Goal: Task Accomplishment & Management: Use online tool/utility

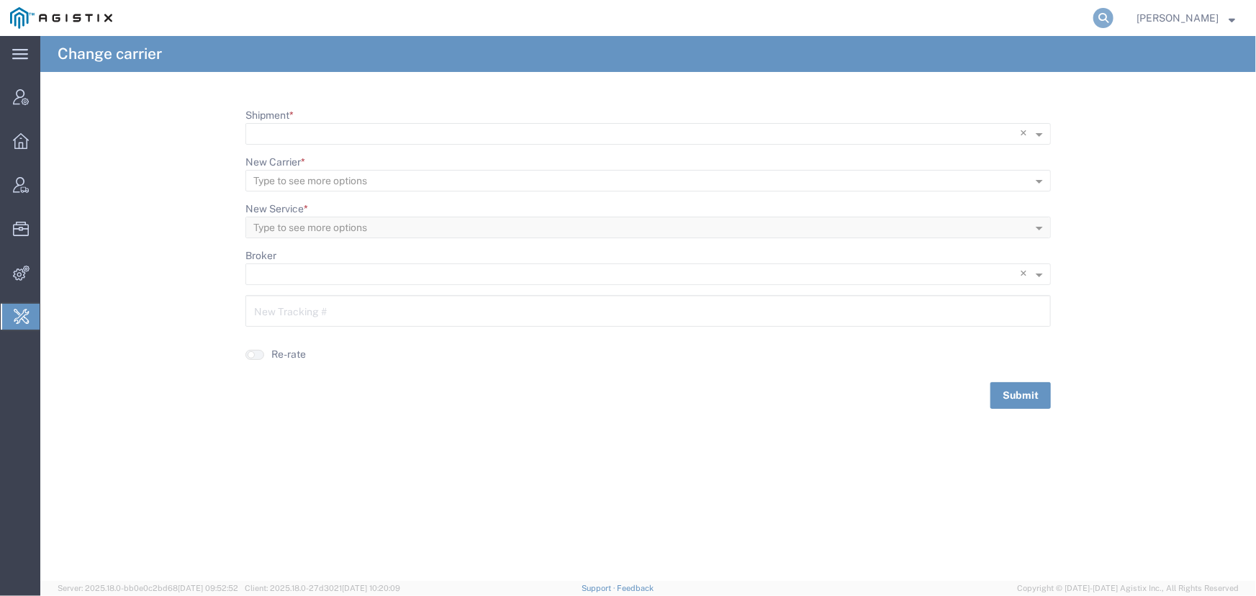
click at [1099, 18] on icon at bounding box center [1104, 18] width 20 height 20
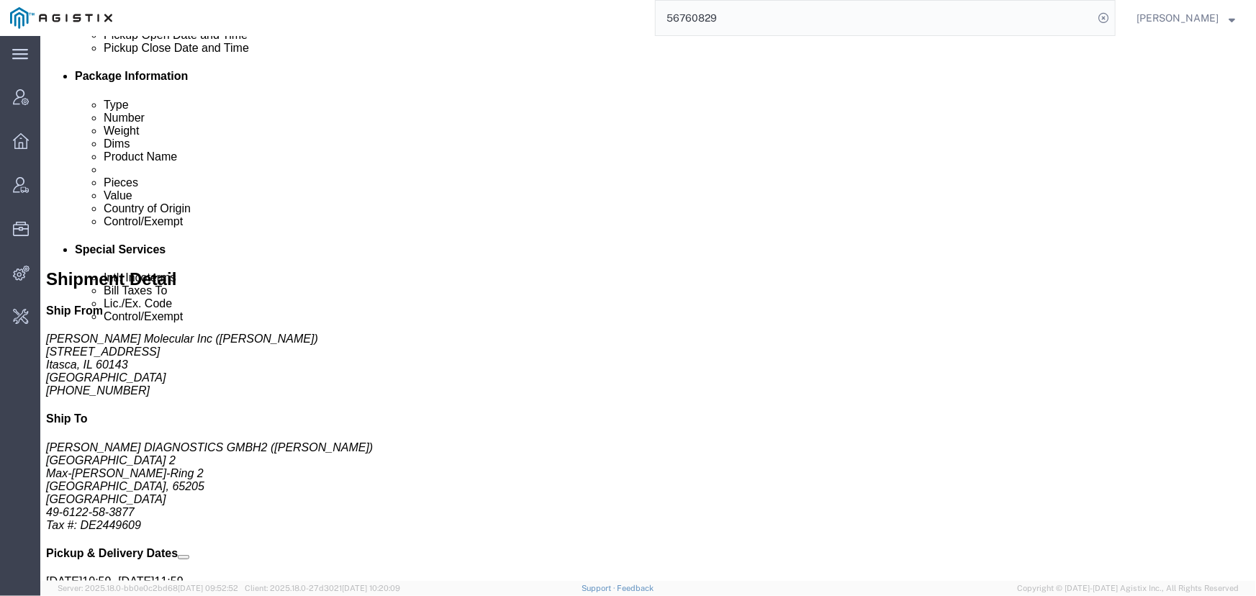
scroll to position [612, 0]
click link "Activity"
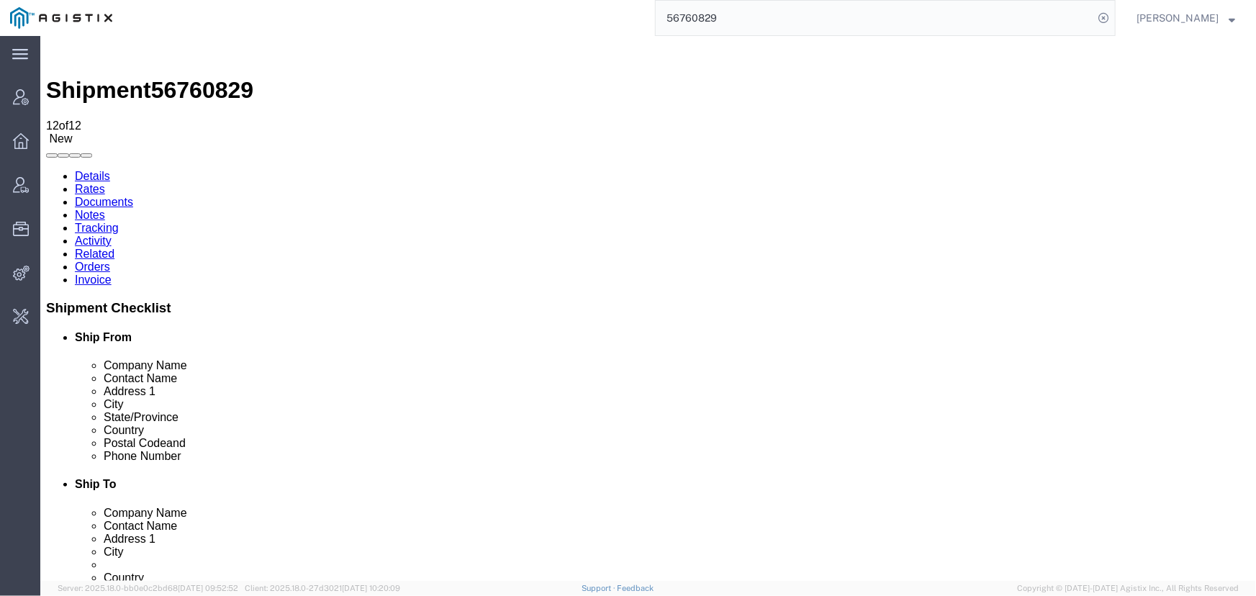
click at [104, 182] on link "Rates" at bounding box center [89, 188] width 30 height 12
click at [86, 169] on link "Details" at bounding box center [91, 175] width 35 height 12
click link "Activity"
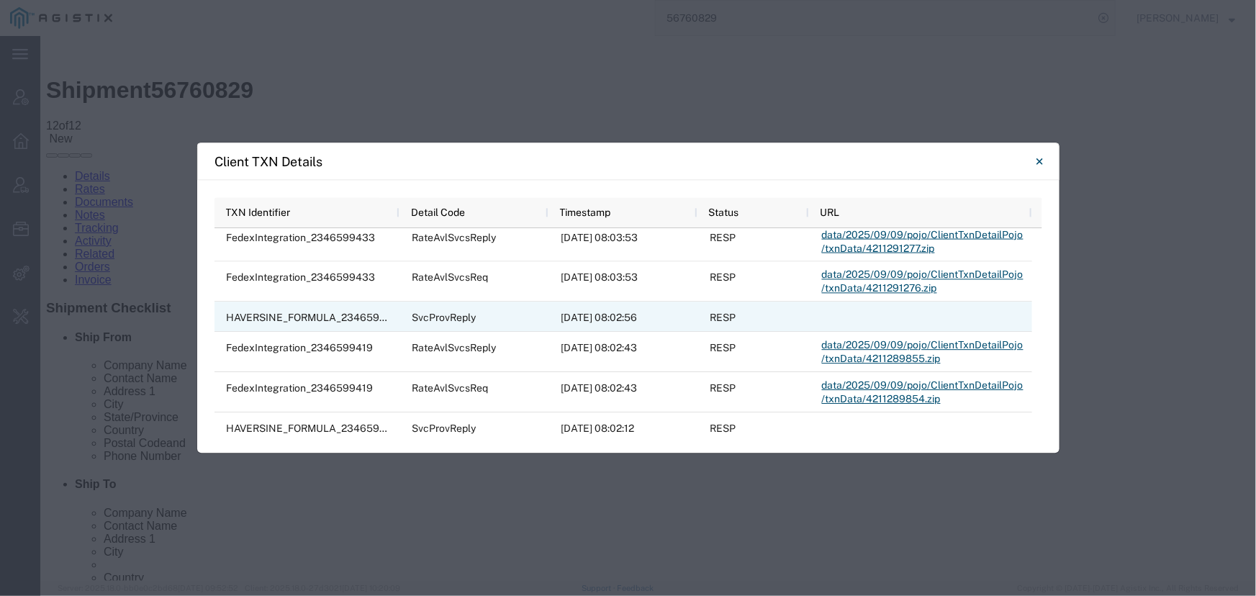
scroll to position [677, 0]
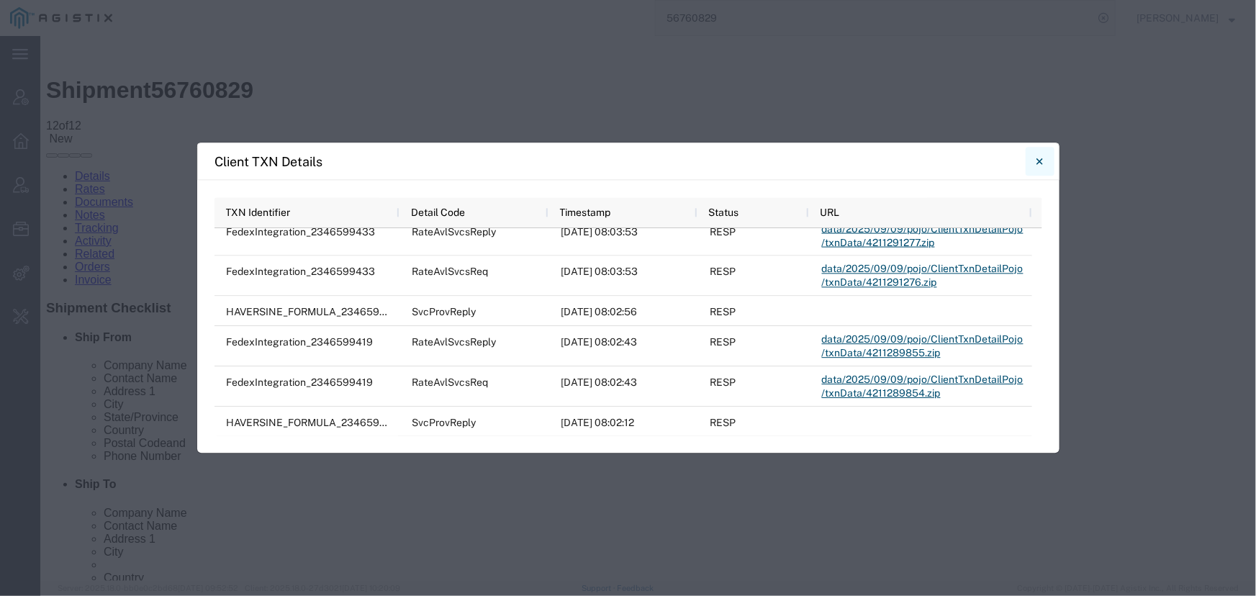
click at [1034, 156] on button "Close" at bounding box center [1040, 161] width 29 height 29
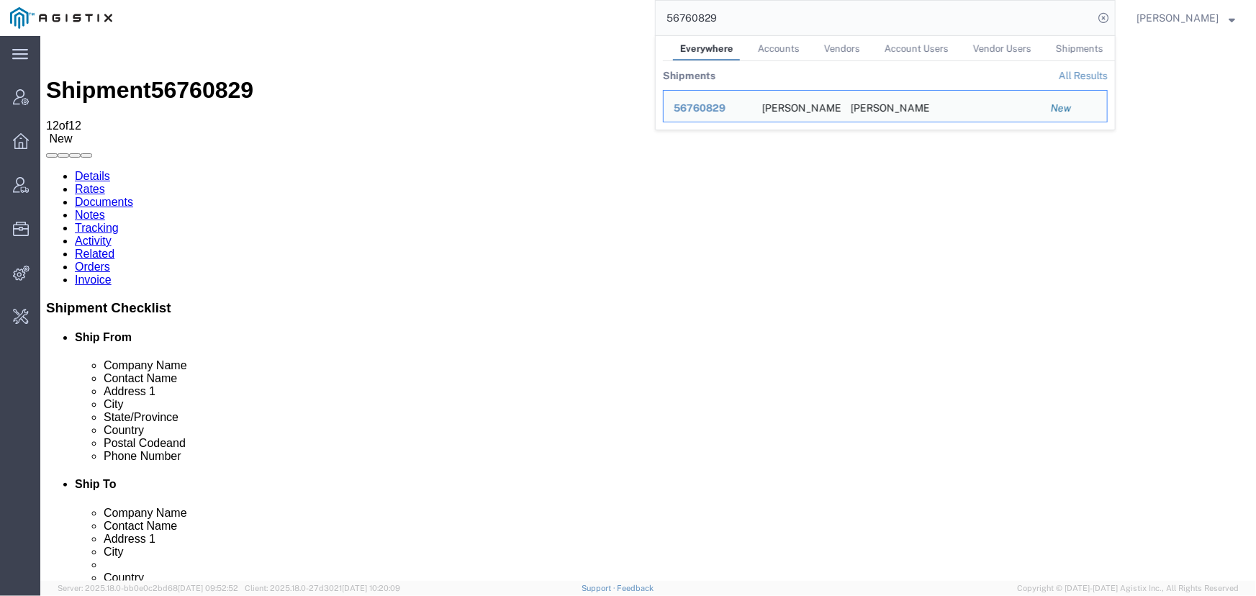
click at [815, 27] on input "56760829" at bounding box center [875, 18] width 438 height 35
drag, startPoint x: 548, startPoint y: 7, endPoint x: 527, endPoint y: 6, distance: 20.9
click at [527, 6] on div "56760829 Everywhere Accounts Vendors Account Users Vendor Users Shipments Shipm…" at bounding box center [619, 18] width 994 height 36
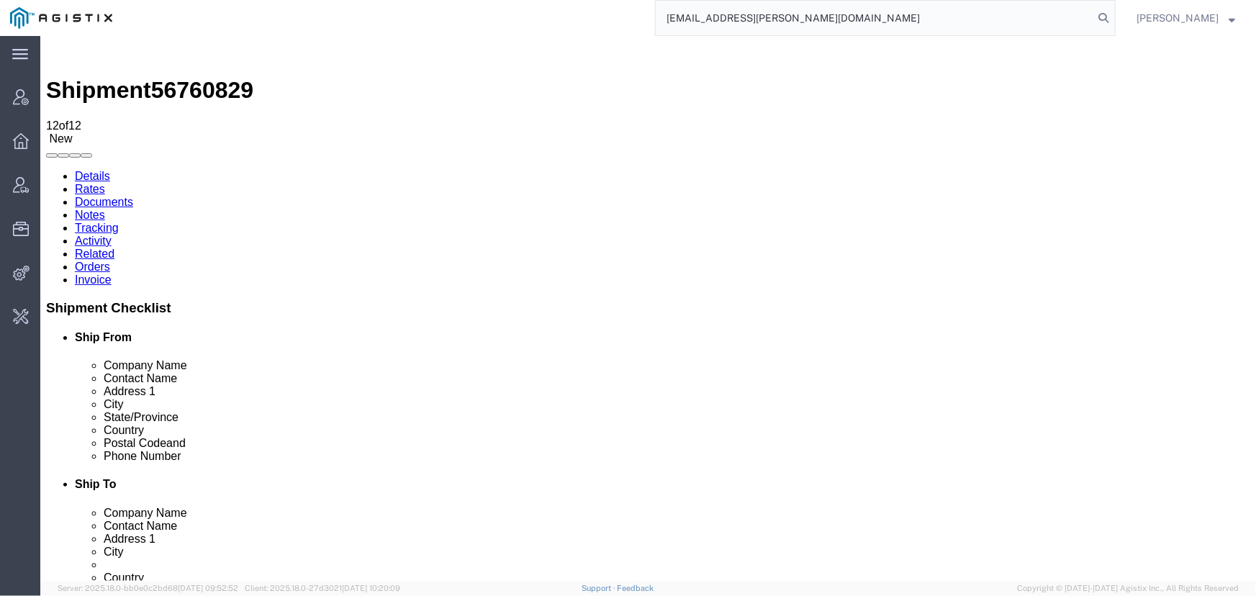
type input "[EMAIL_ADDRESS][PERSON_NAME][DOMAIN_NAME]"
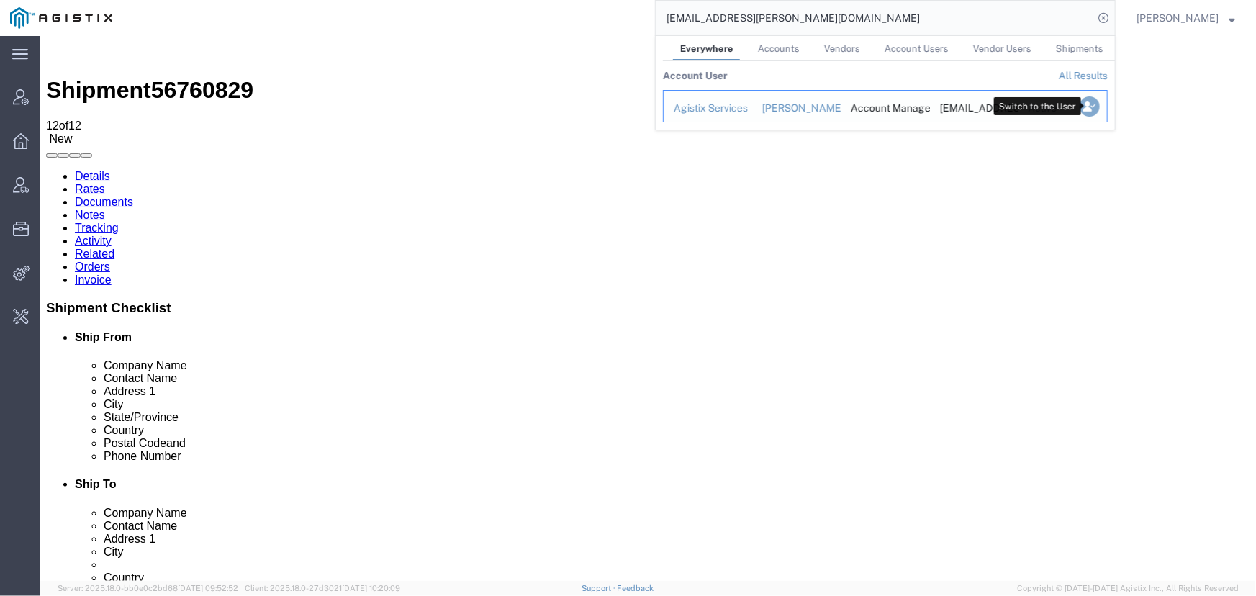
click at [1087, 108] on icon "Search Results" at bounding box center [1090, 106] width 20 height 20
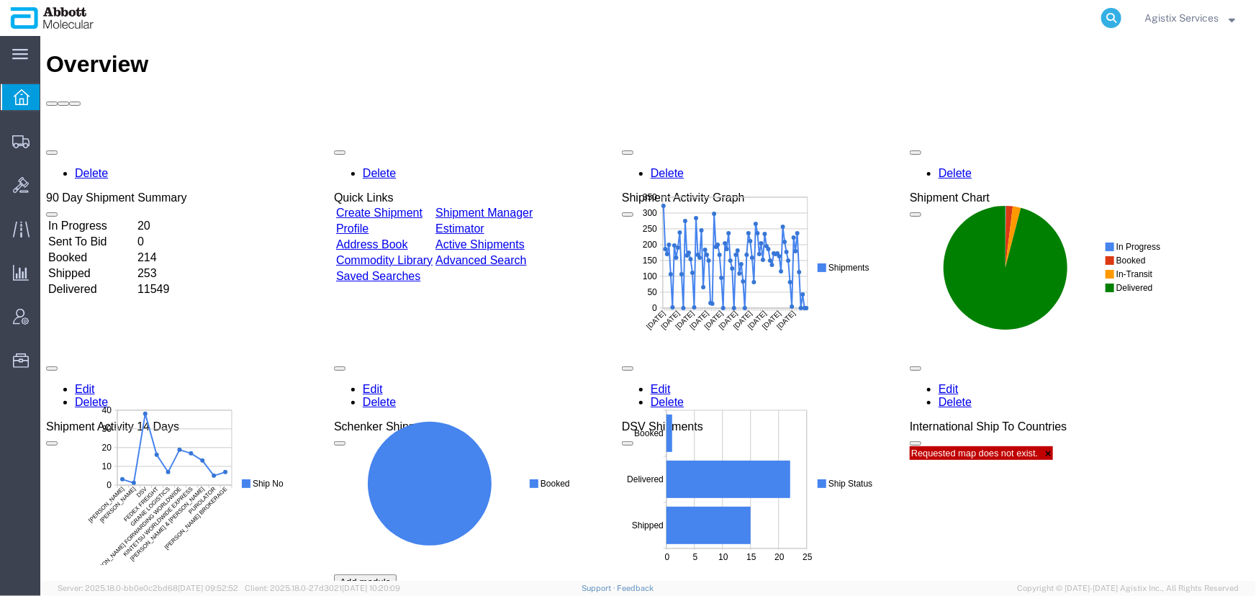
click at [1102, 20] on icon at bounding box center [1112, 18] width 20 height 20
type input "56760829"
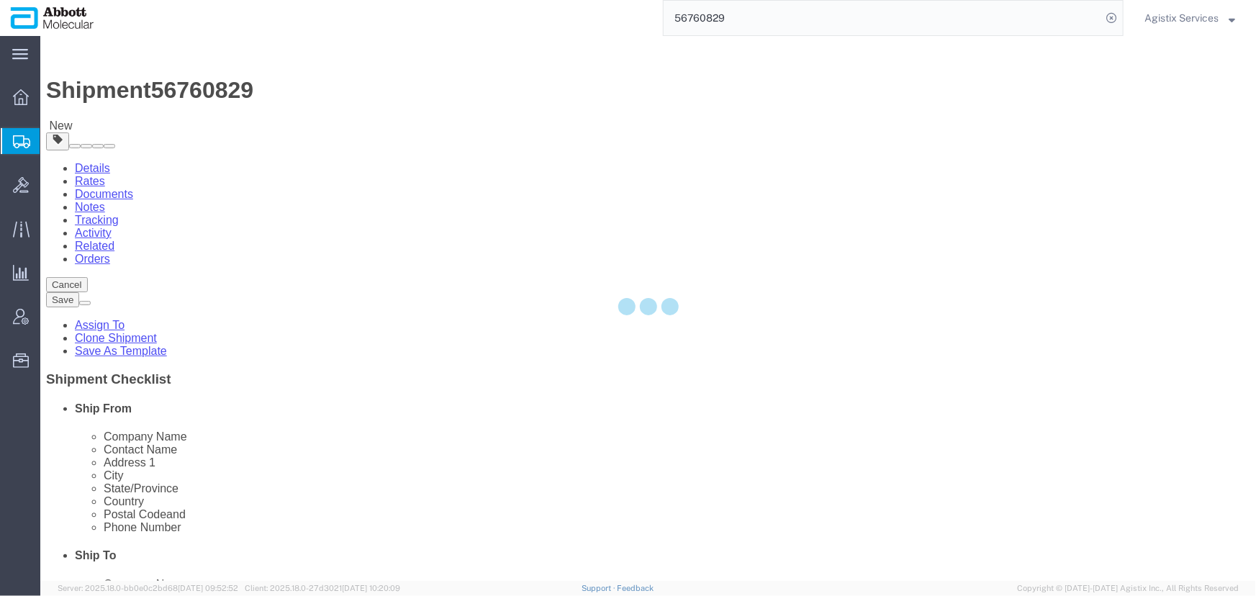
select select "48454"
select select
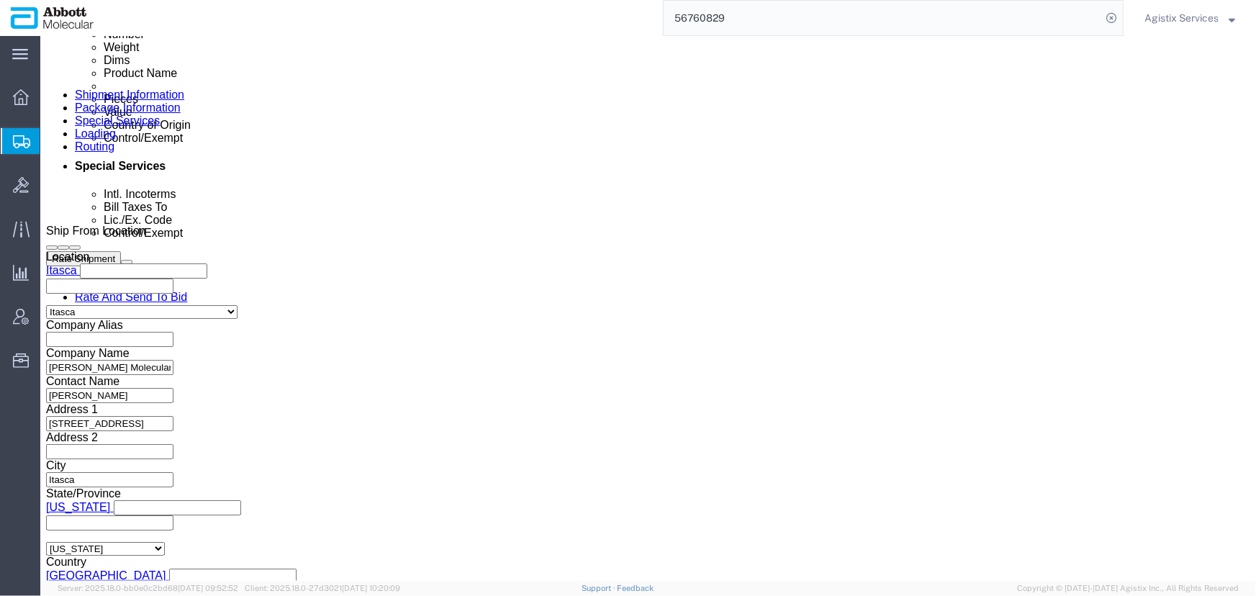
scroll to position [638, 0]
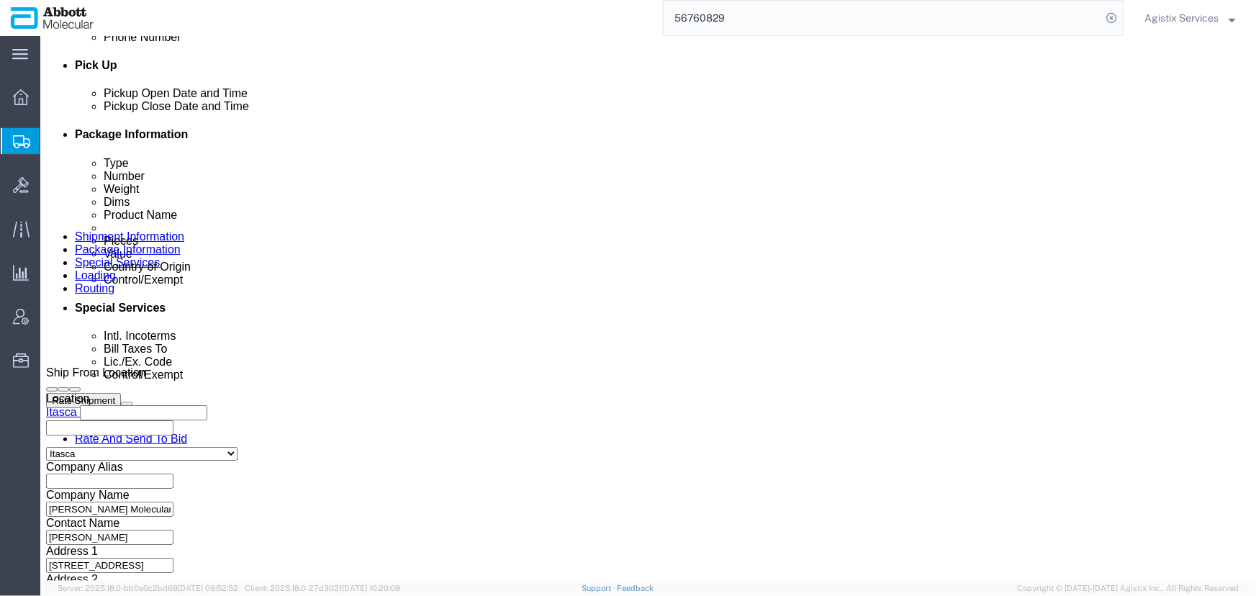
click link "Package Information"
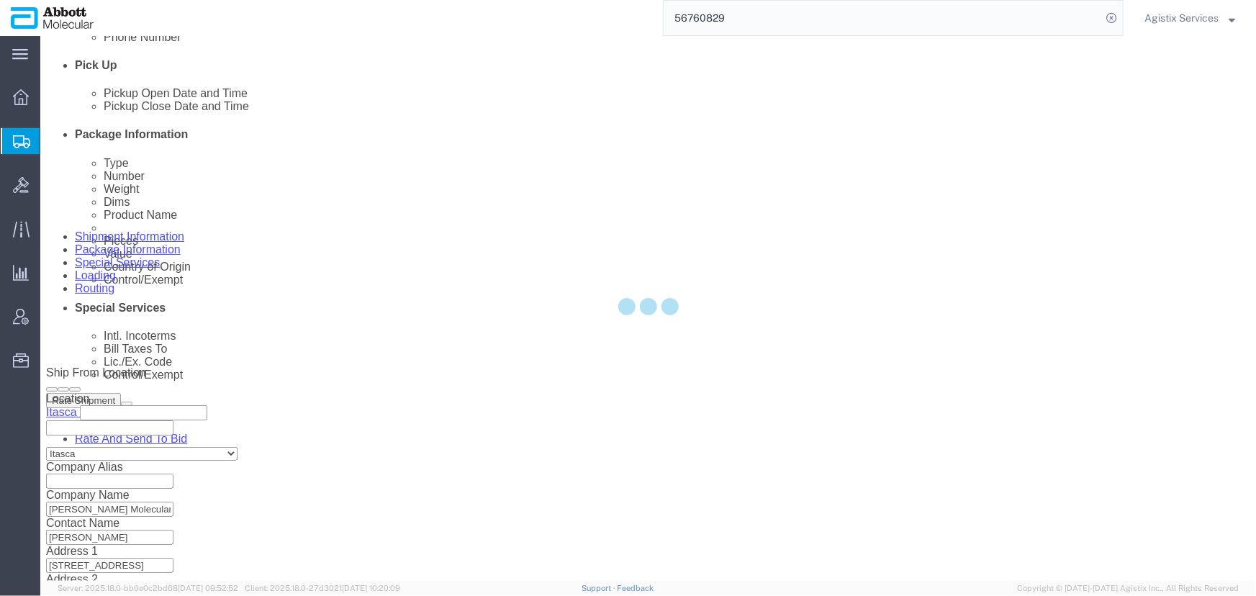
scroll to position [127, 0]
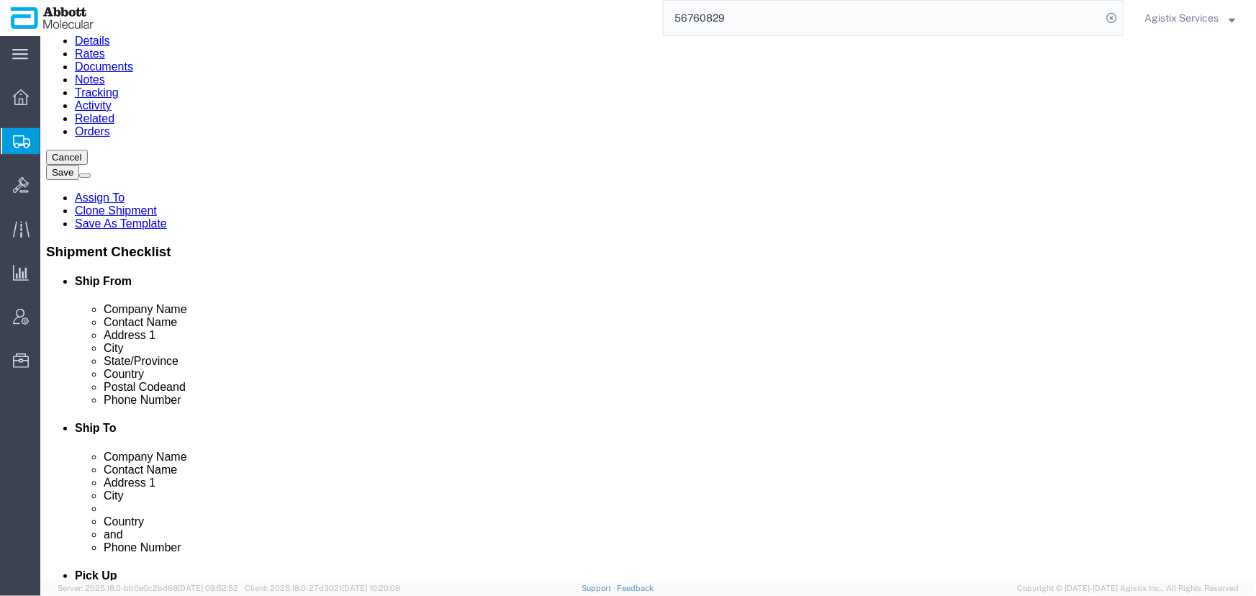
click dt "Pieces:"
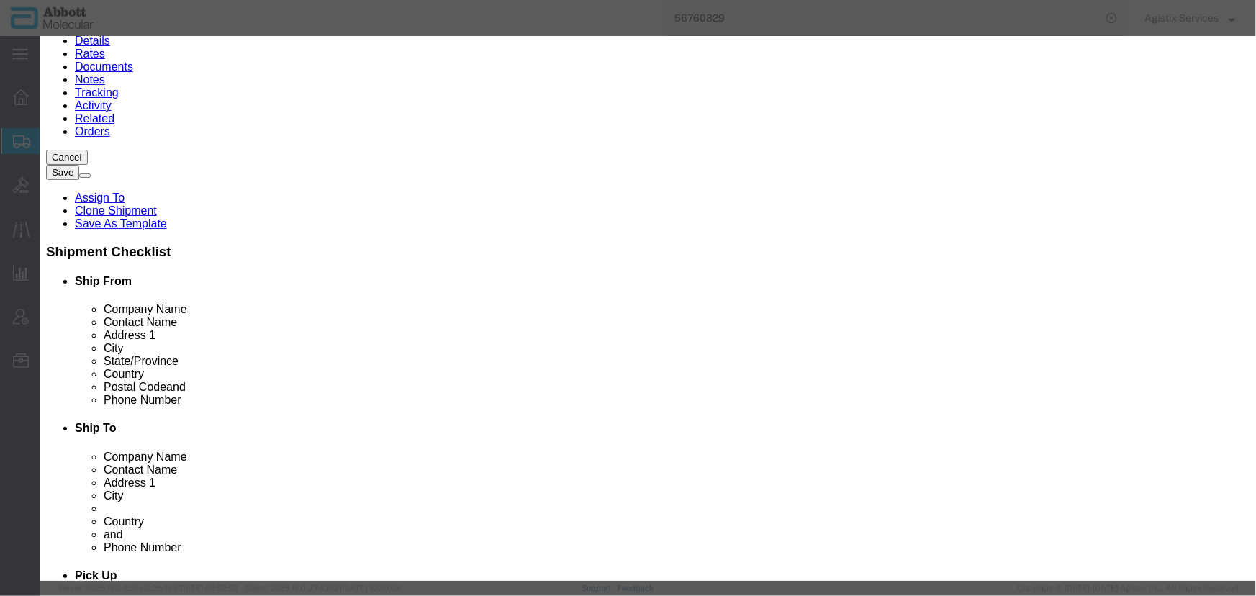
scroll to position [261, 0]
click icon "button"
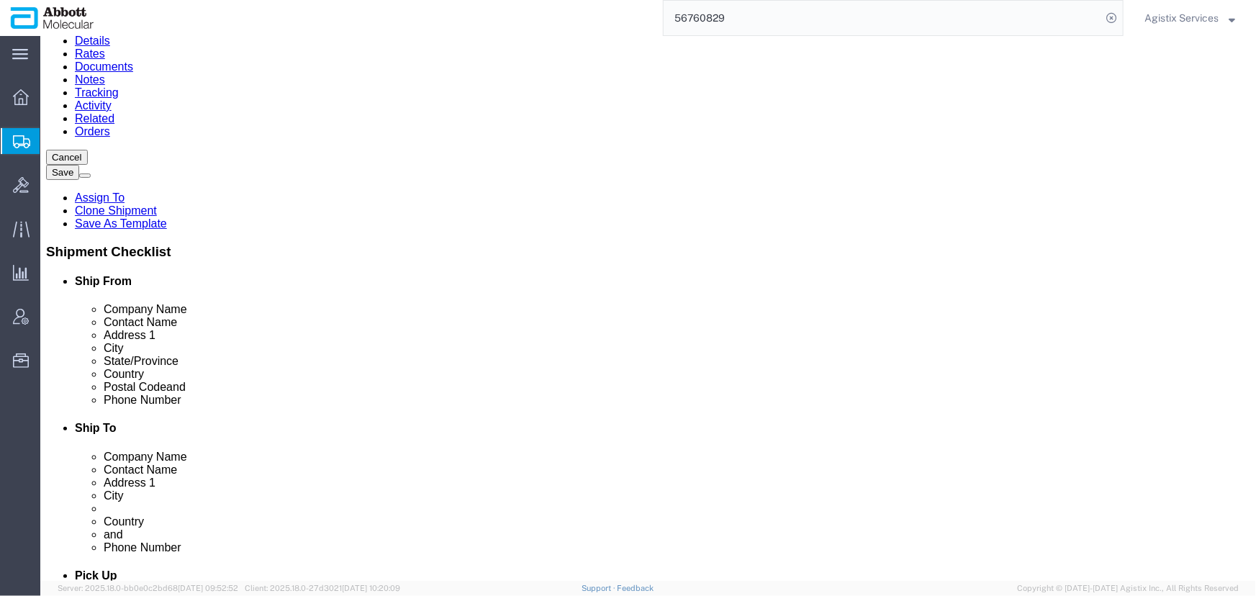
click link "Clone Shipment"
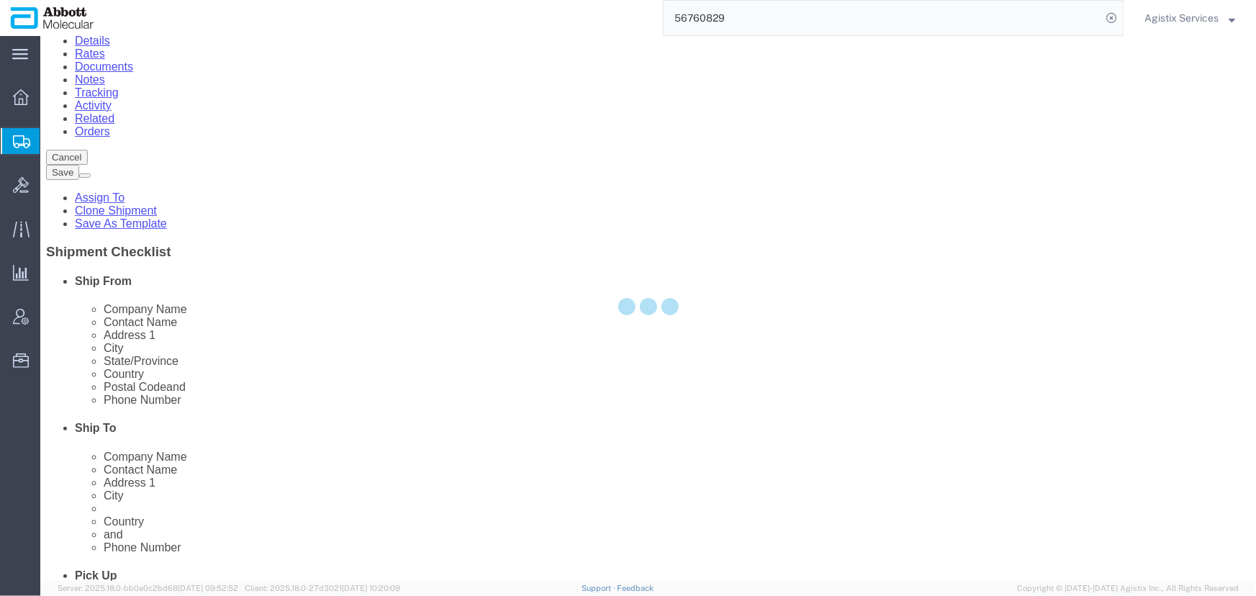
select select "48454"
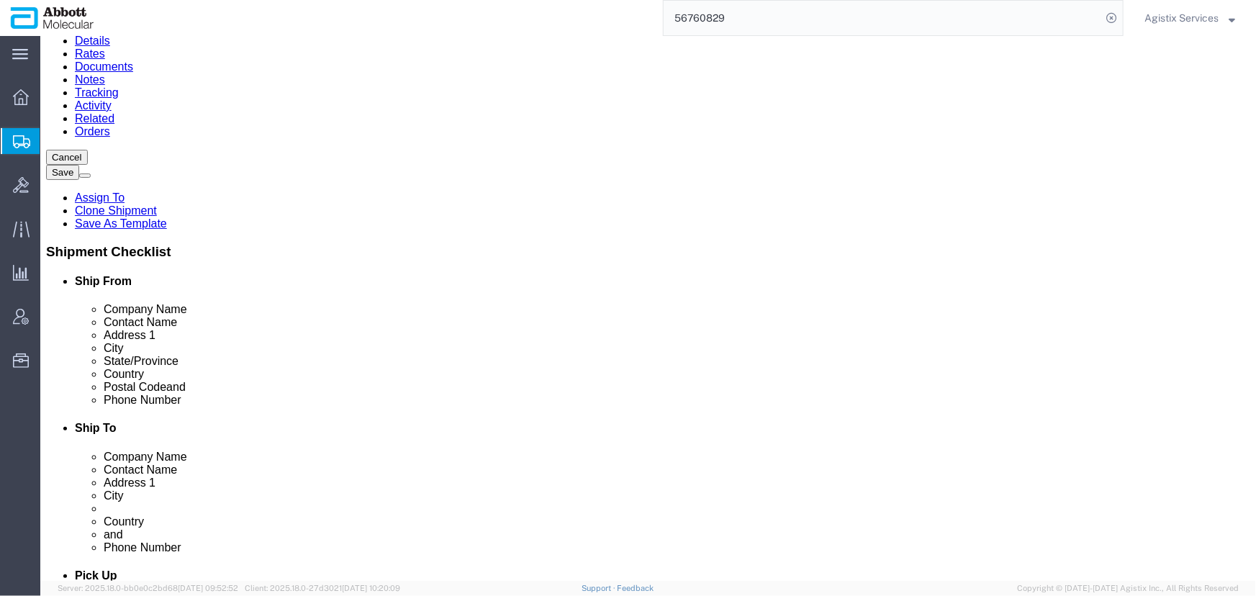
click icon
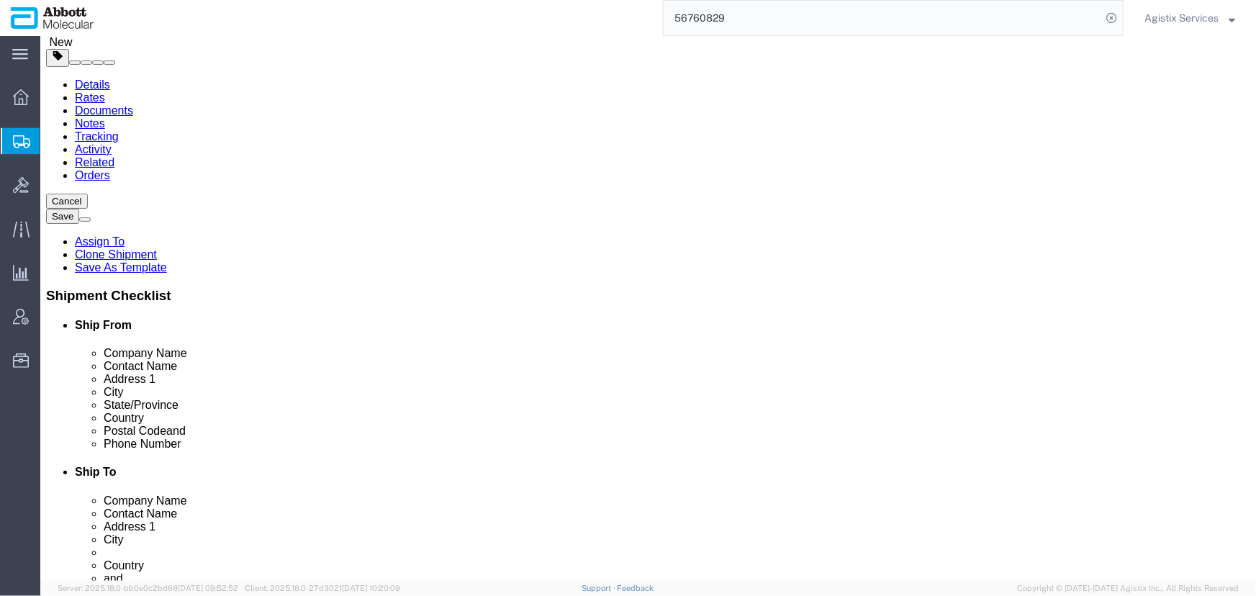
click dt "Pieces:"
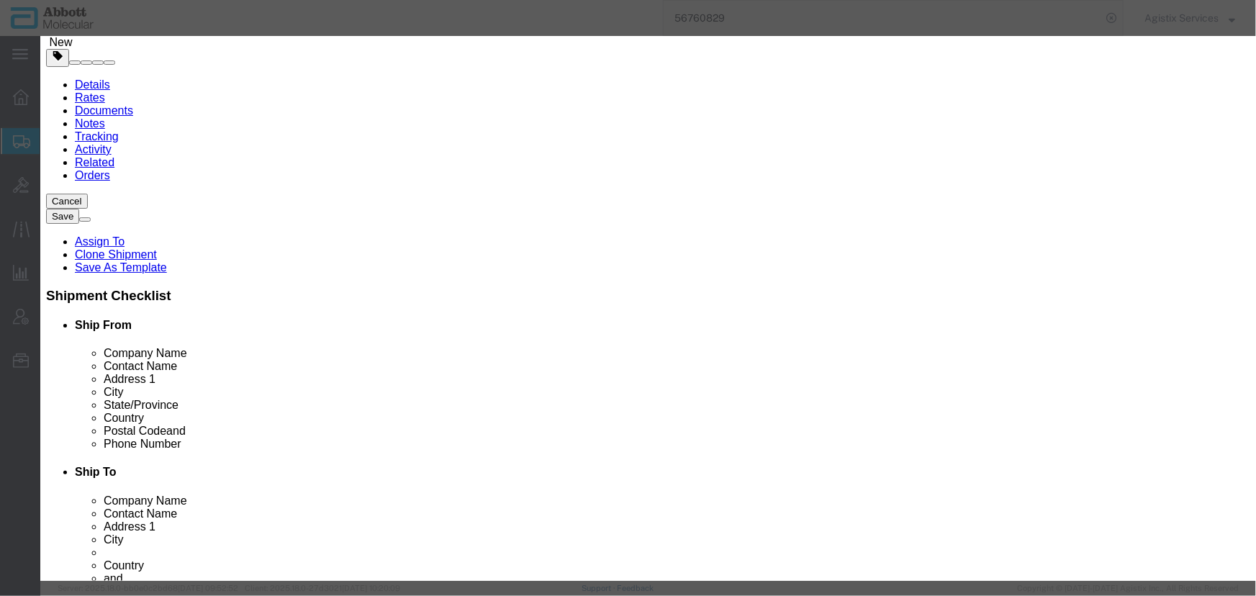
click select "Select 50 55 60 65 70 85 92.5 100 125 175 250 300 400"
select select
click select "Select 50 55 60 65 70 85 92.5 100 125 175 250 300 400"
click button "Save & Close"
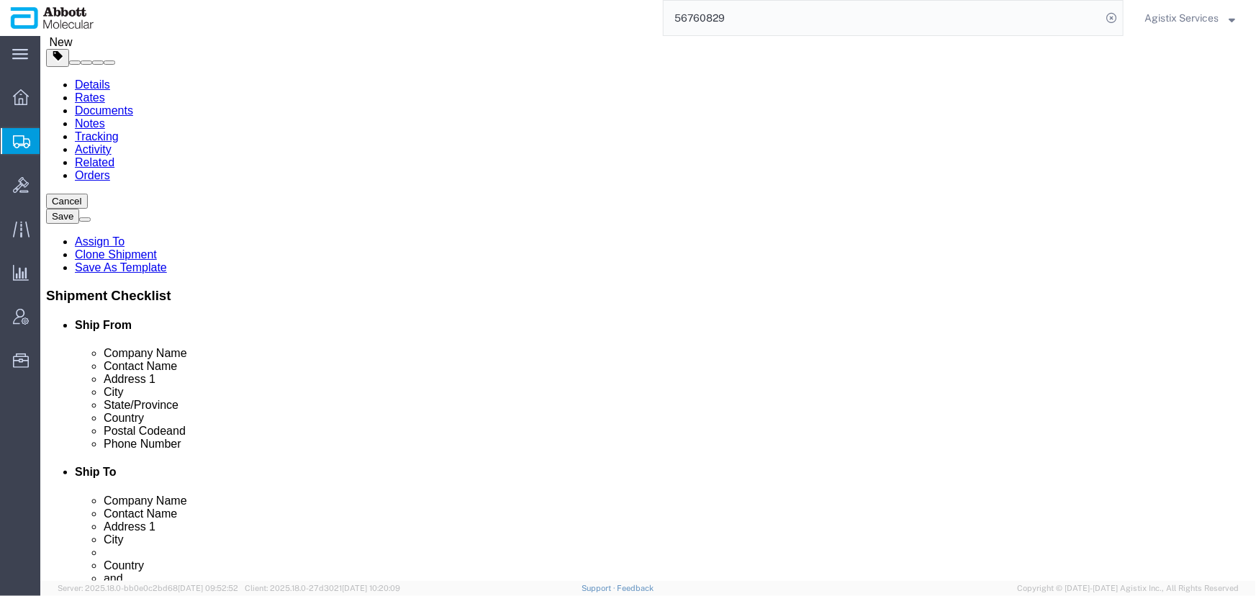
click button "Rate Shipment"
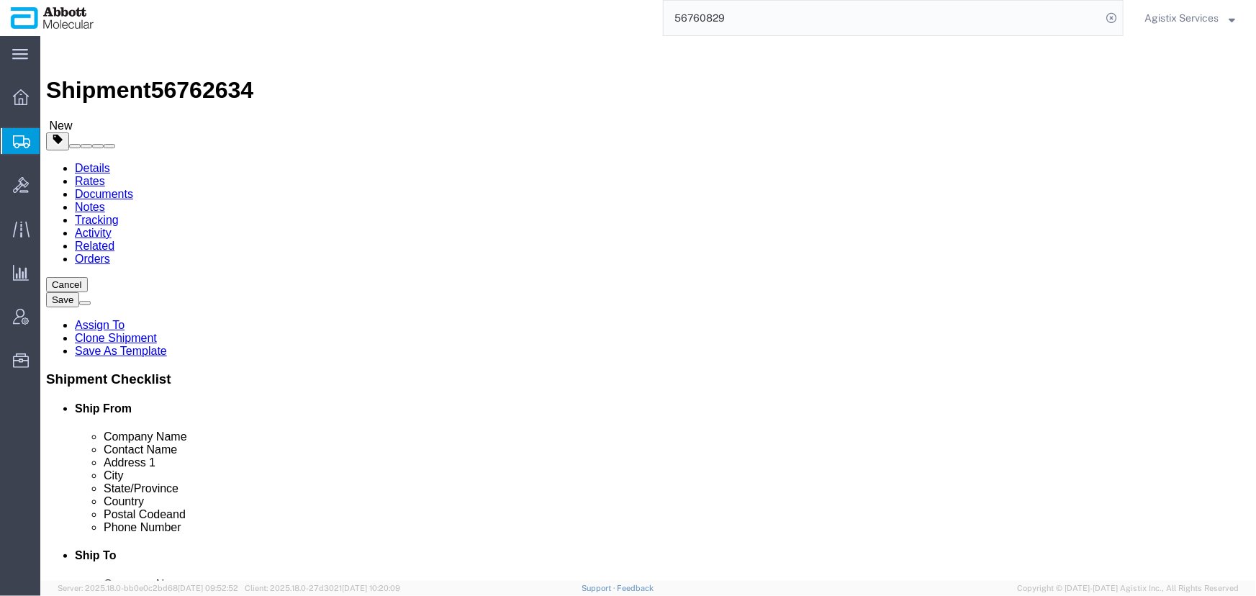
click dt "Total value:"
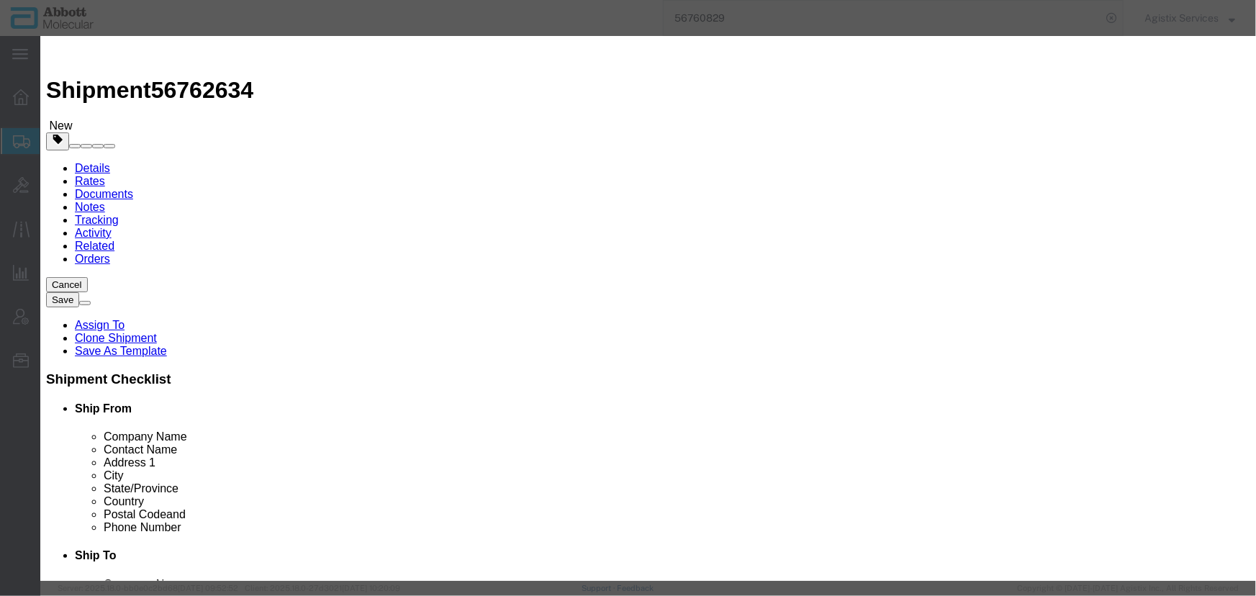
drag, startPoint x: 690, startPoint y: 38, endPoint x: 571, endPoint y: 35, distance: 119.6
click h3 "Edit content"
click icon "button"
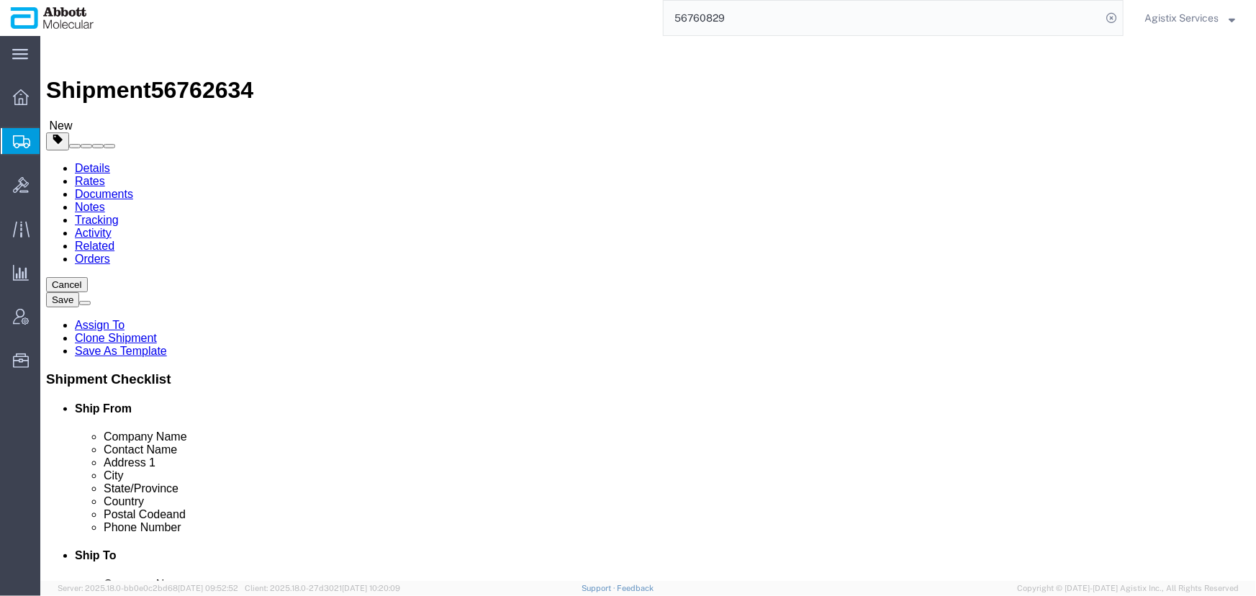
click link "Activity"
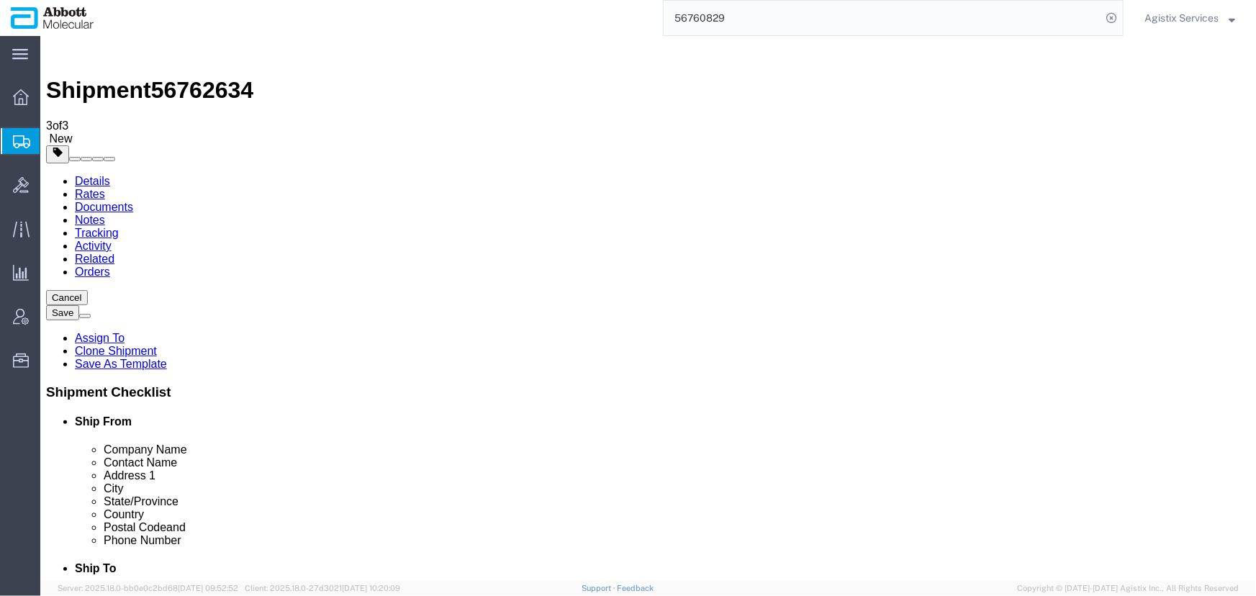
click at [104, 187] on link "Rates" at bounding box center [89, 193] width 30 height 12
click at [90, 174] on link "Details" at bounding box center [91, 180] width 35 height 12
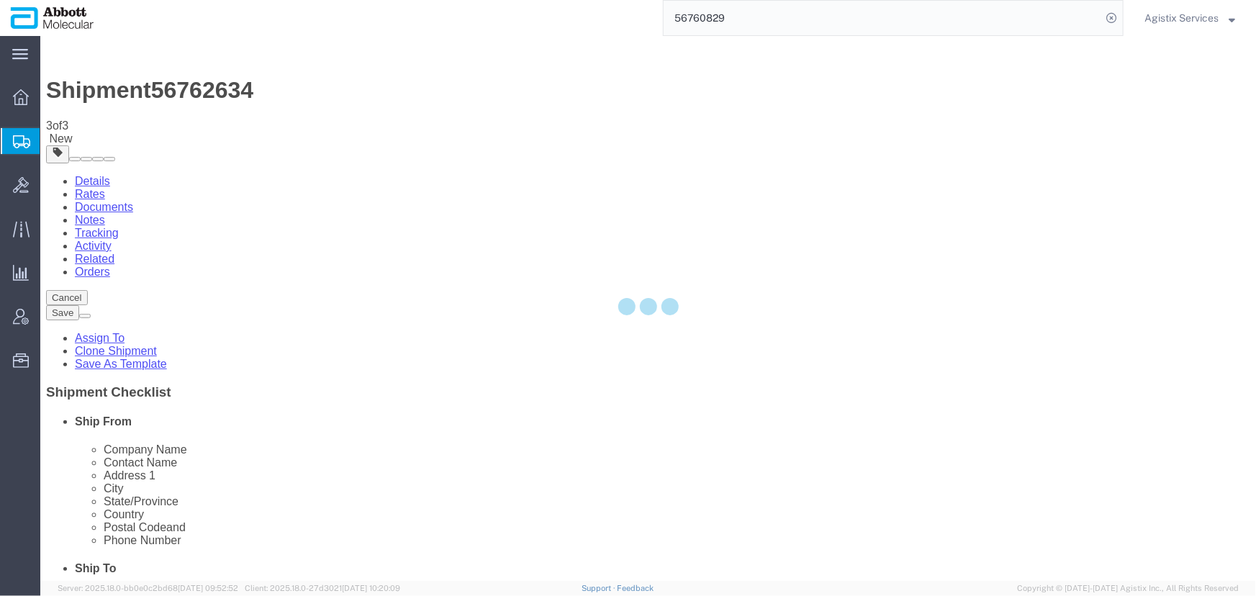
select select "48454"
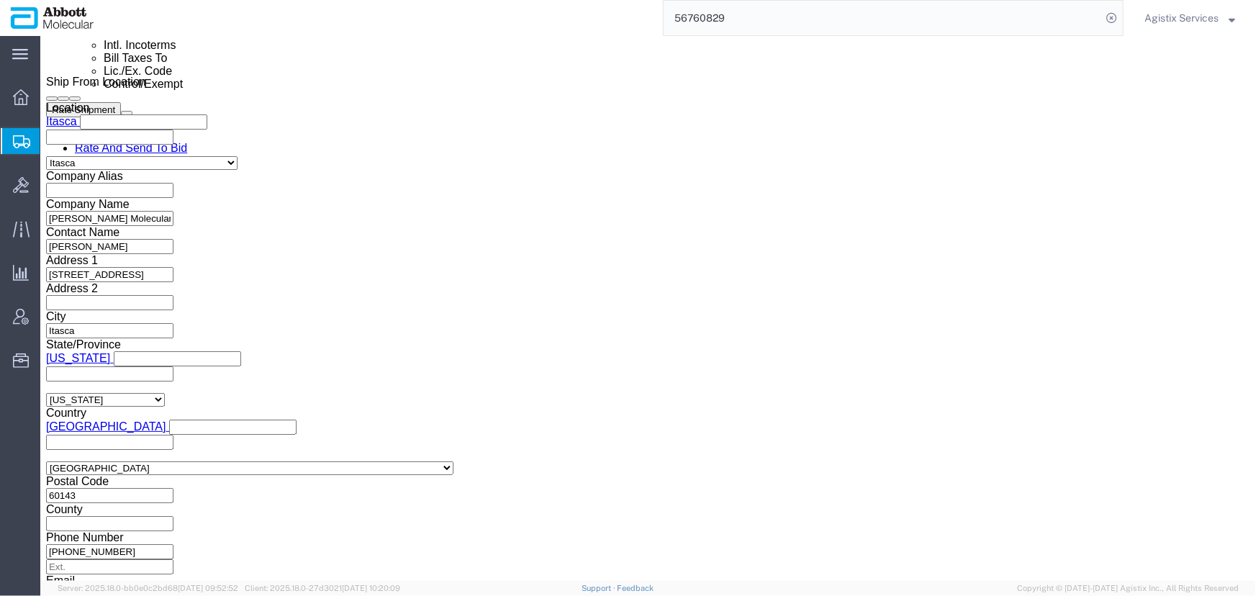
scroll to position [965, 0]
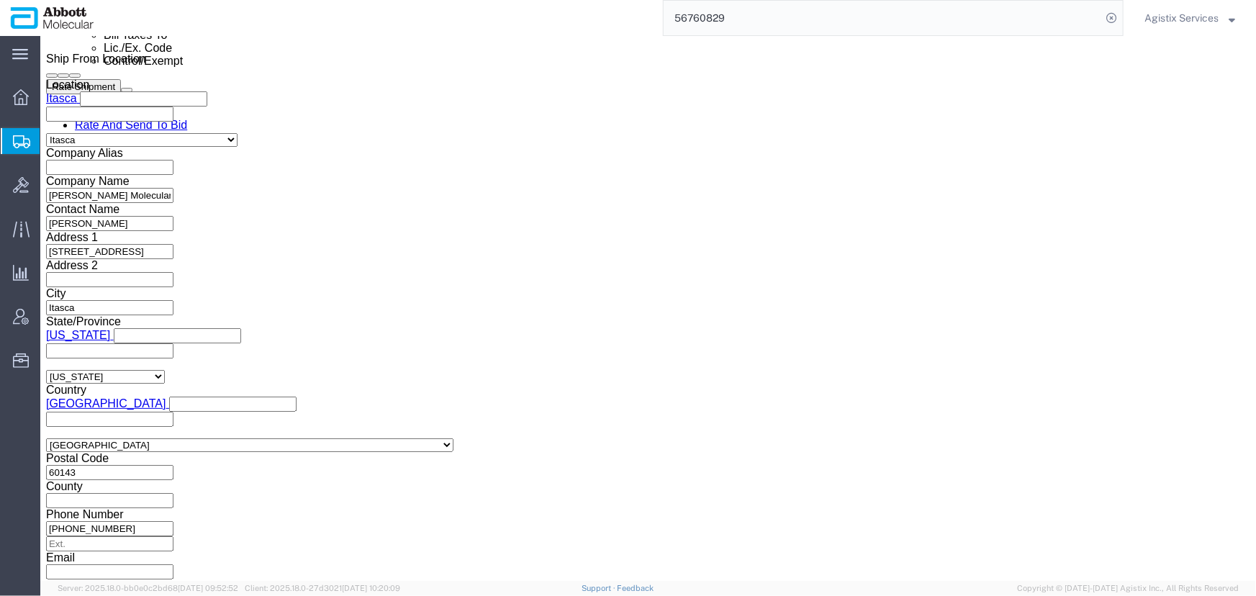
click link "Package Information"
click div "26 x Pallet(s) Standard (Stackable) Package Type Select Box (B) Box (C) Box (D)…"
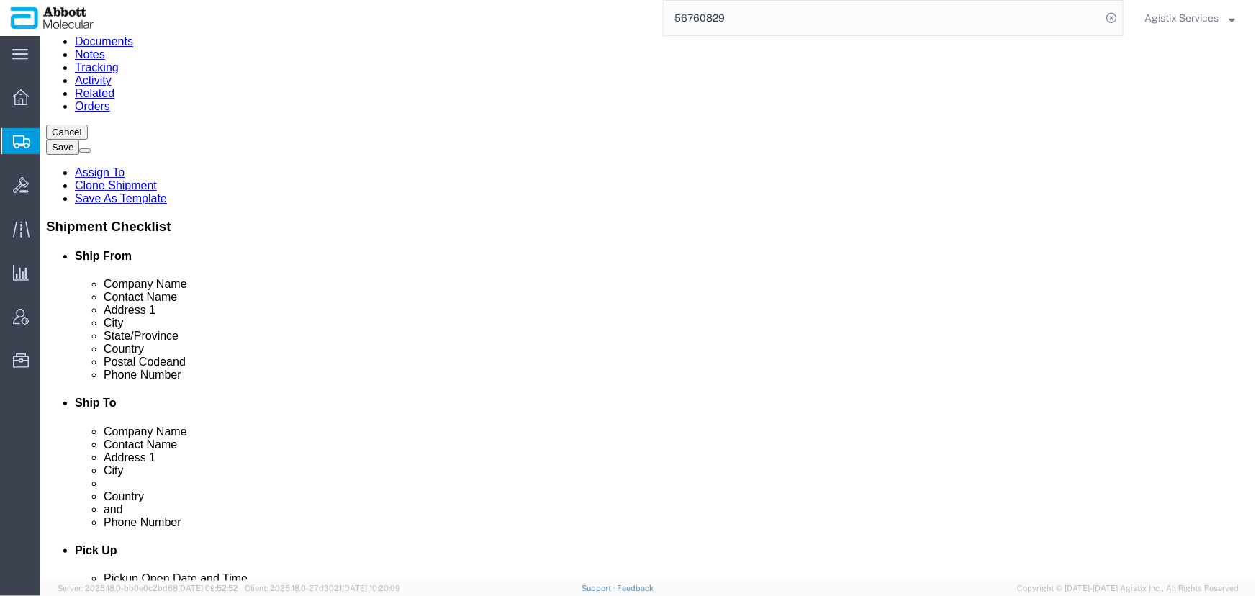
click button "Continue"
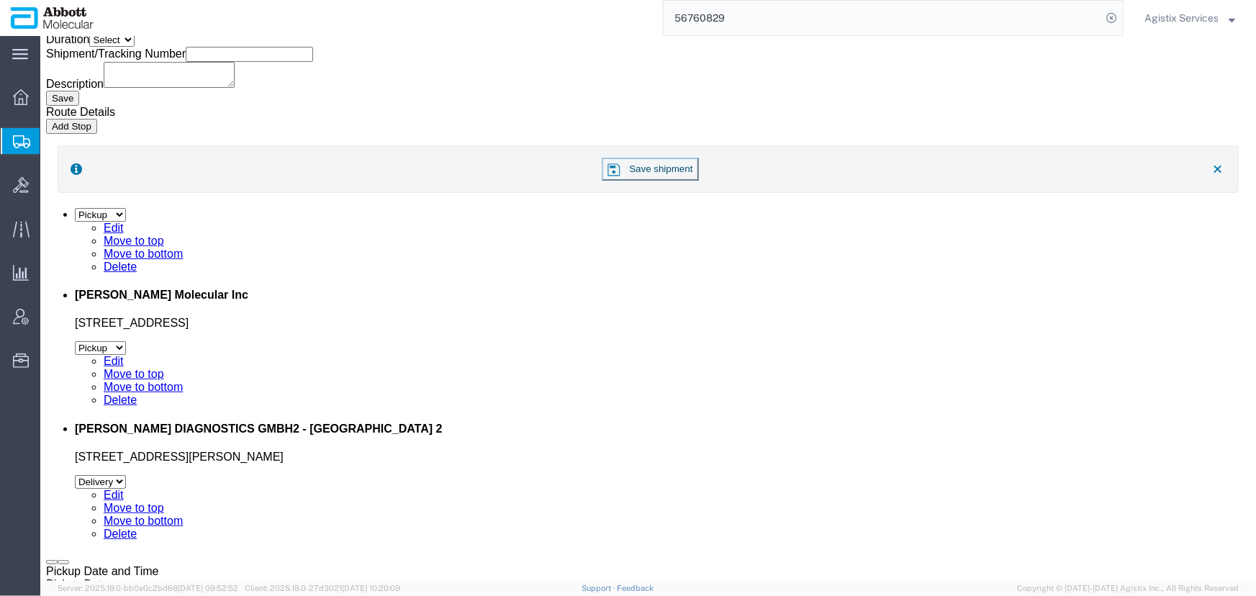
click button "Previous"
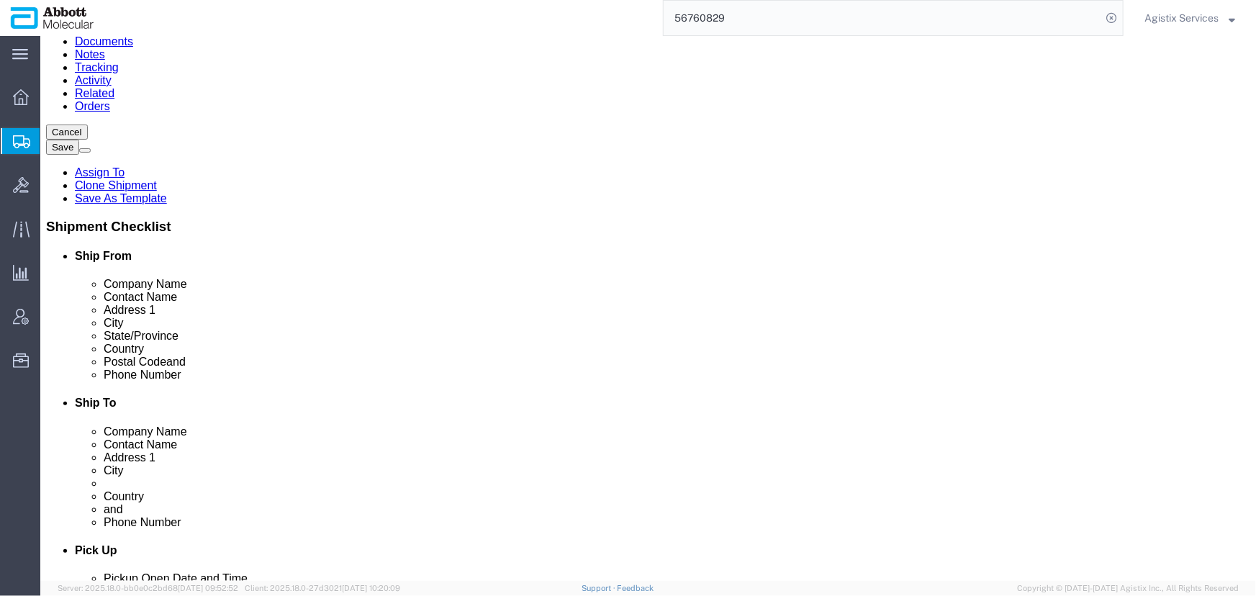
click dt "Pieces:"
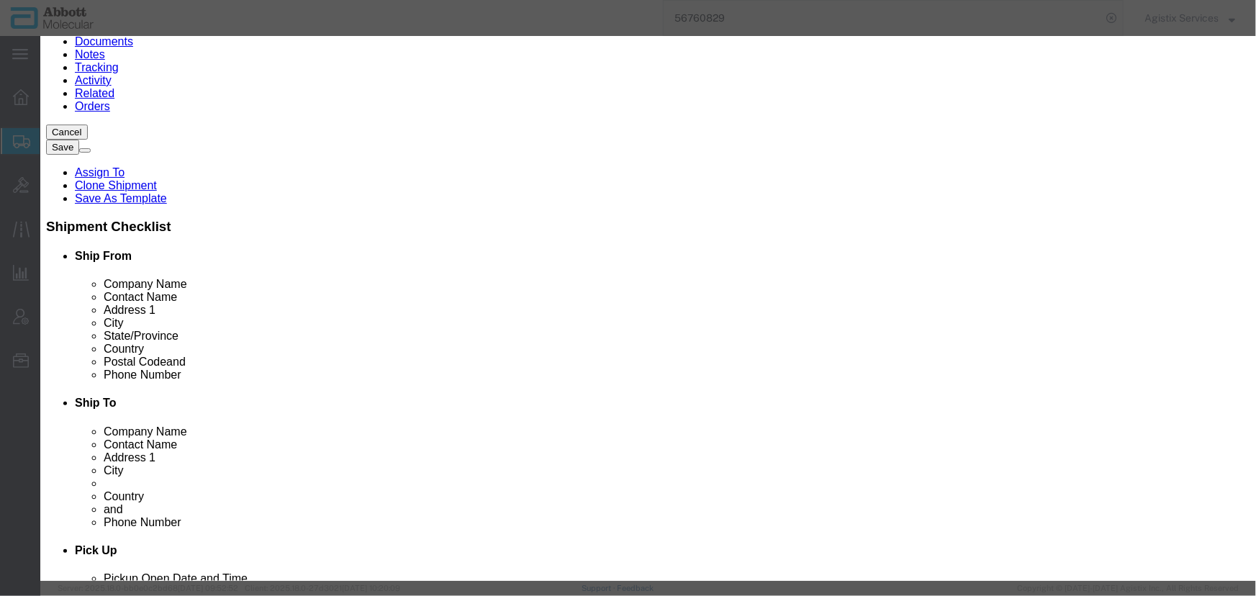
click button "button"
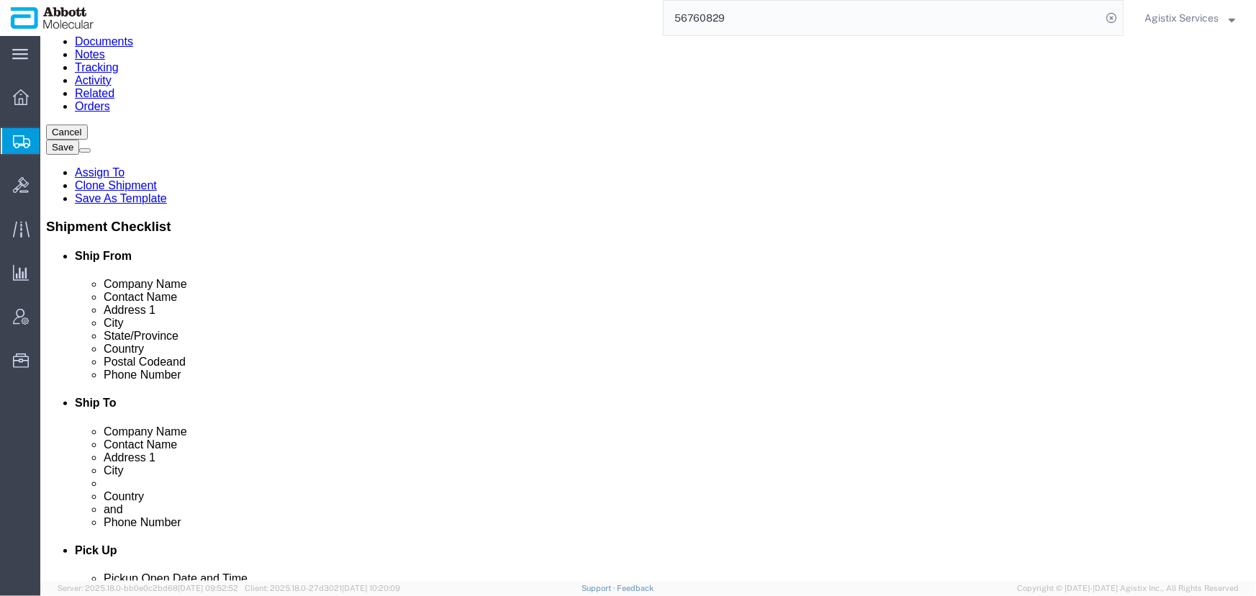
click button "Rate Shipment"
click dt "Total value:"
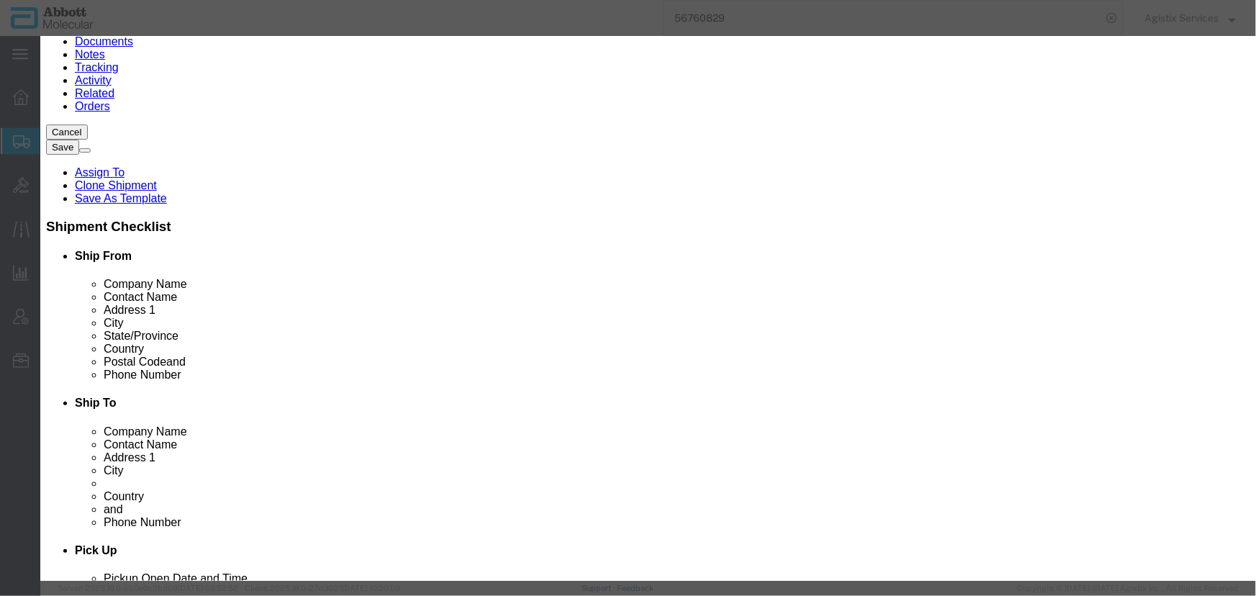
click select "Select 50 55 60 65 70 85 92.5 100 125 175 250 300 400"
select select "70"
click select "Select 50 55 60 65 70 85 92.5 100 125 175 250 300 400"
click button "Save & Close"
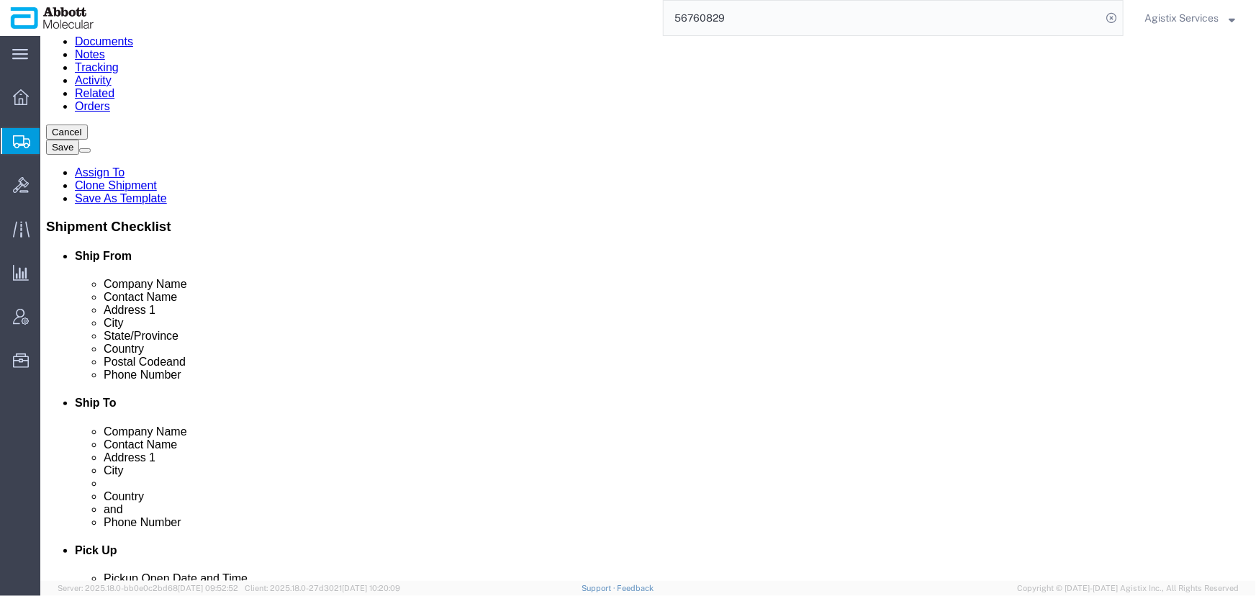
click button "Rate Shipment"
click link "Activity"
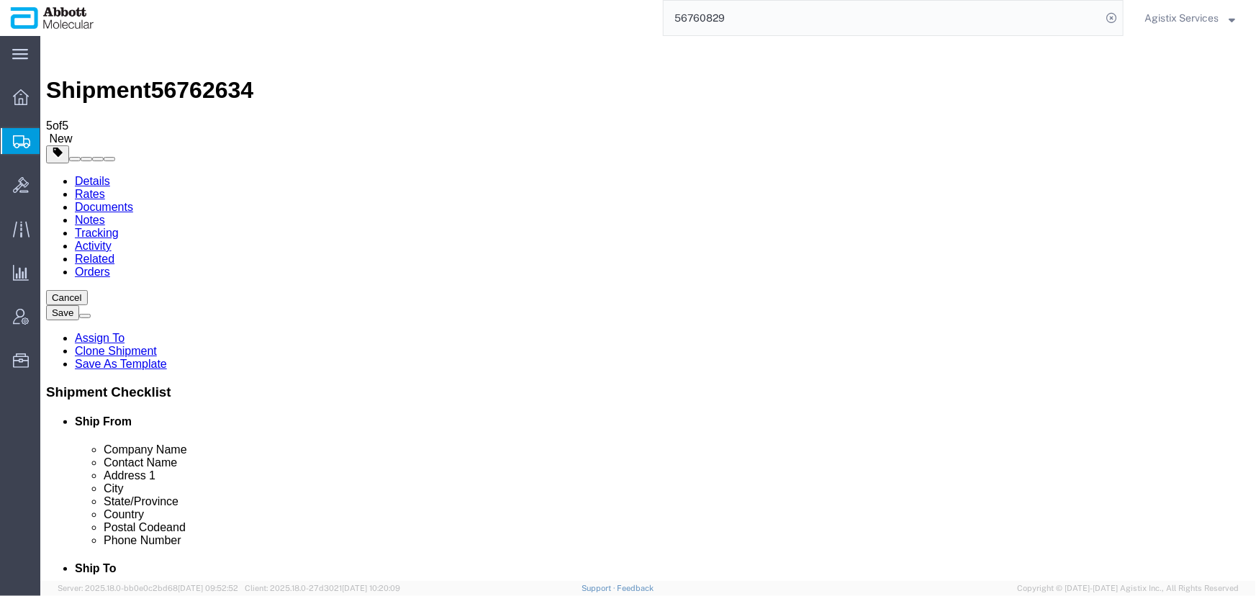
click at [104, 187] on link "Rates" at bounding box center [89, 193] width 30 height 12
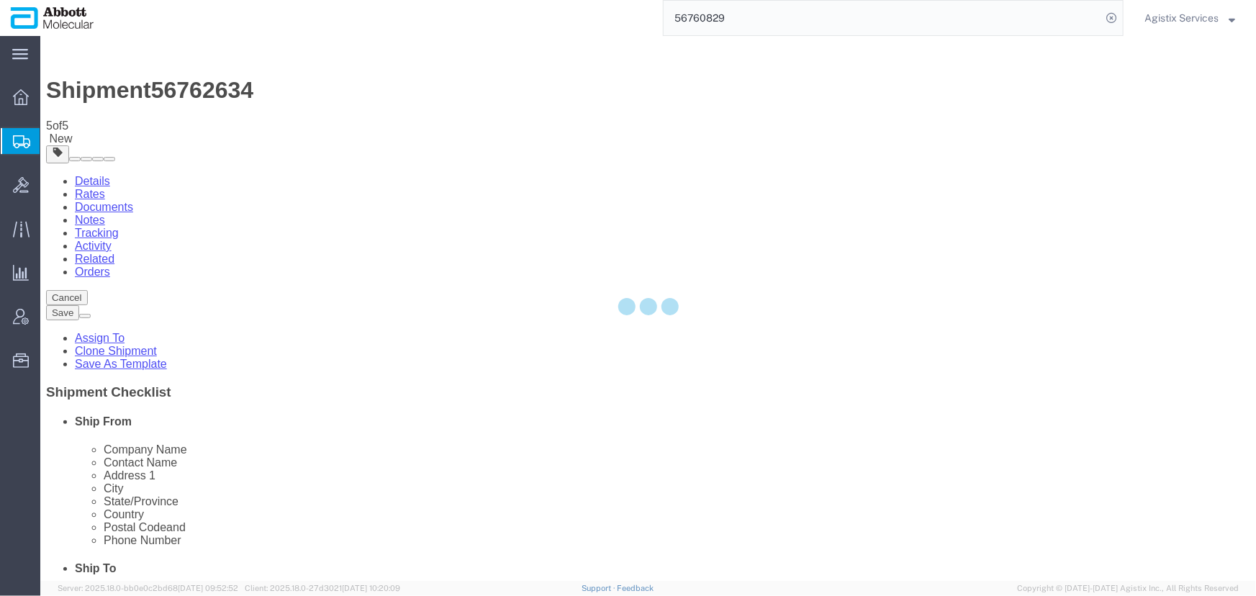
select select "48454"
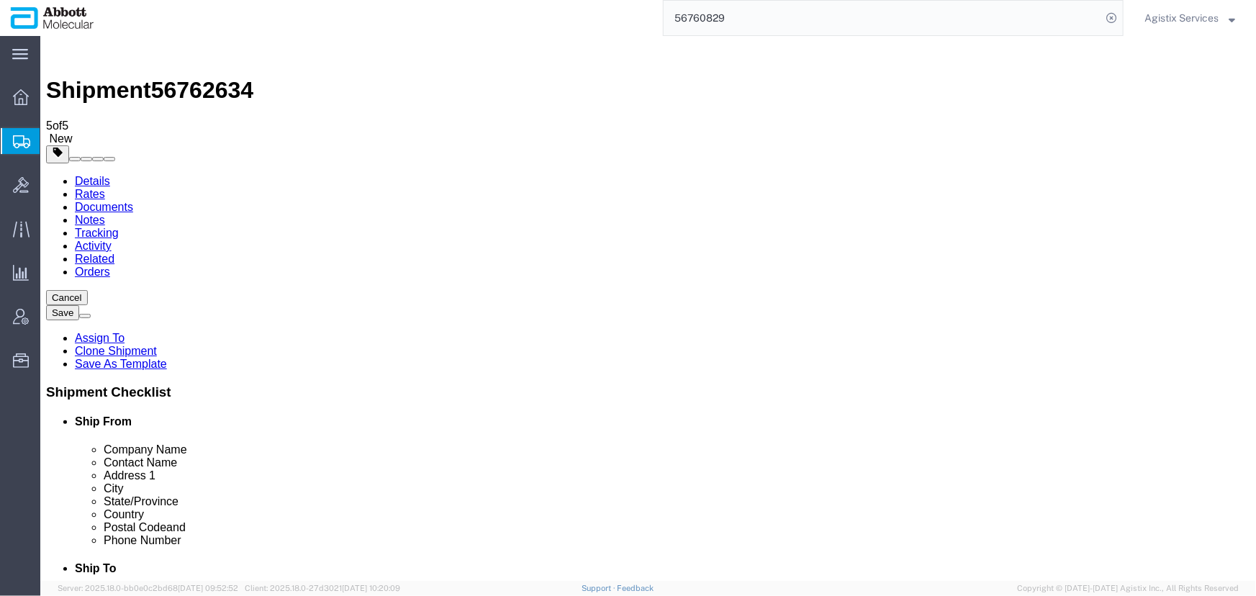
drag, startPoint x: 711, startPoint y: 295, endPoint x: 546, endPoint y: 297, distance: 165.6
click div "Contact Name Julian Krestan"
type input "test JJ"
drag, startPoint x: 250, startPoint y: 296, endPoint x: -80, endPoint y: 294, distance: 329.8
click html "Shipment 56762634 5 of 5 New Details Rates Documents Notes Tracking Activity Re…"
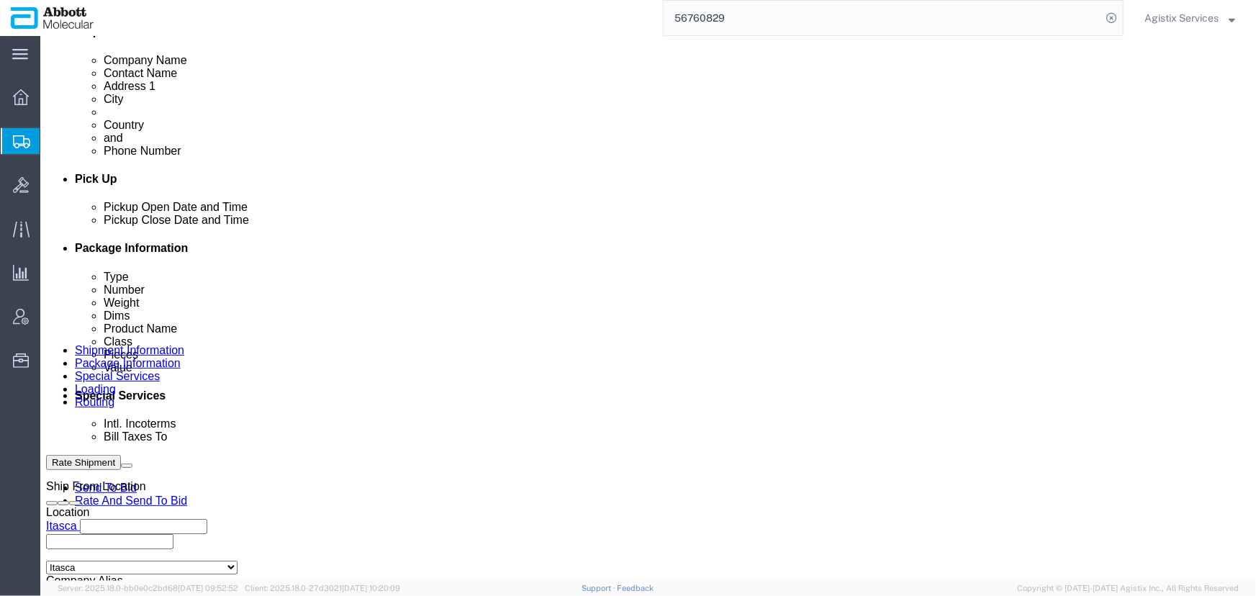
scroll to position [654, 0]
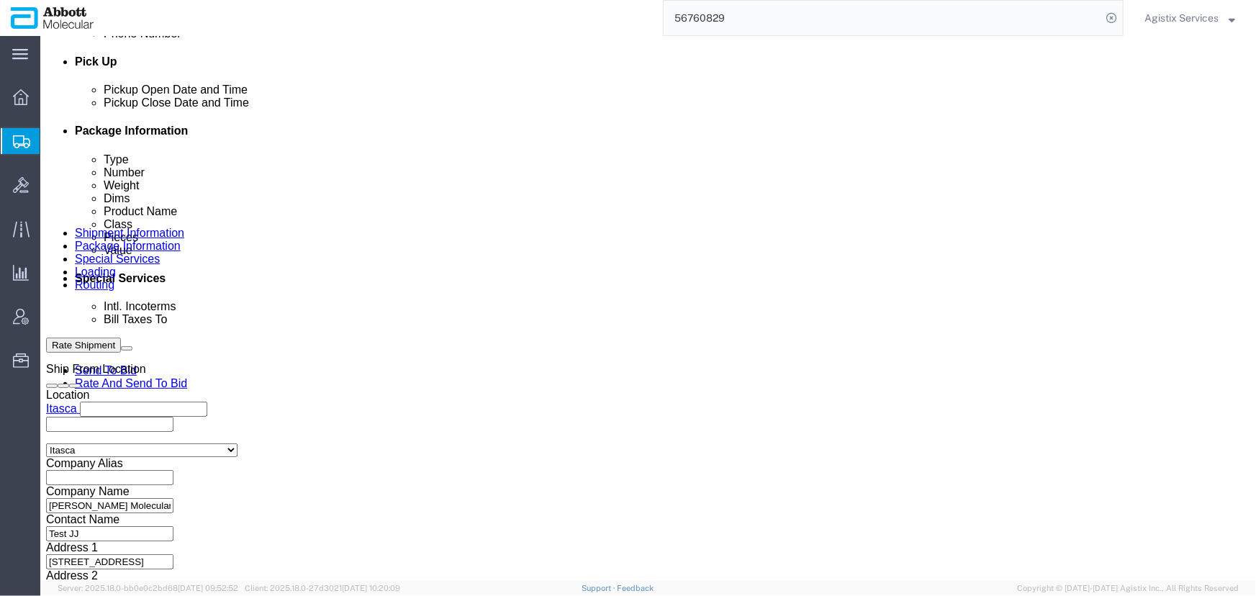
type input "Test JJ"
drag, startPoint x: 234, startPoint y: 453, endPoint x: 107, endPoint y: 465, distance: 127.3
click div "Select Account Type Activity ID Airline Appointment Number ASN Batch Request # …"
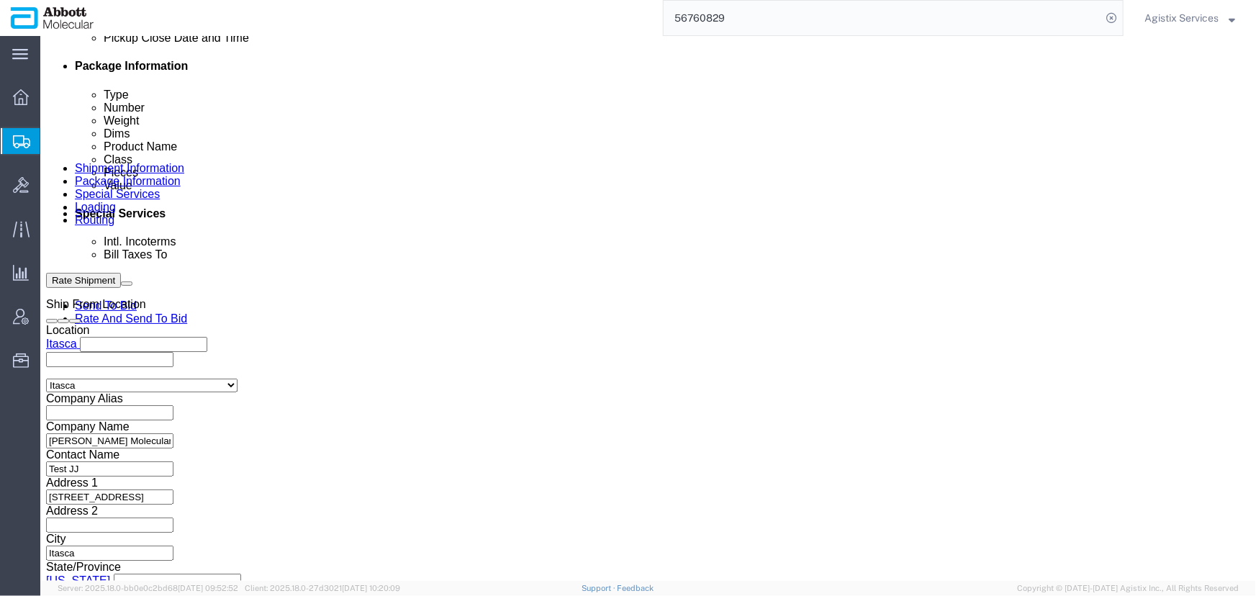
scroll to position [965, 0]
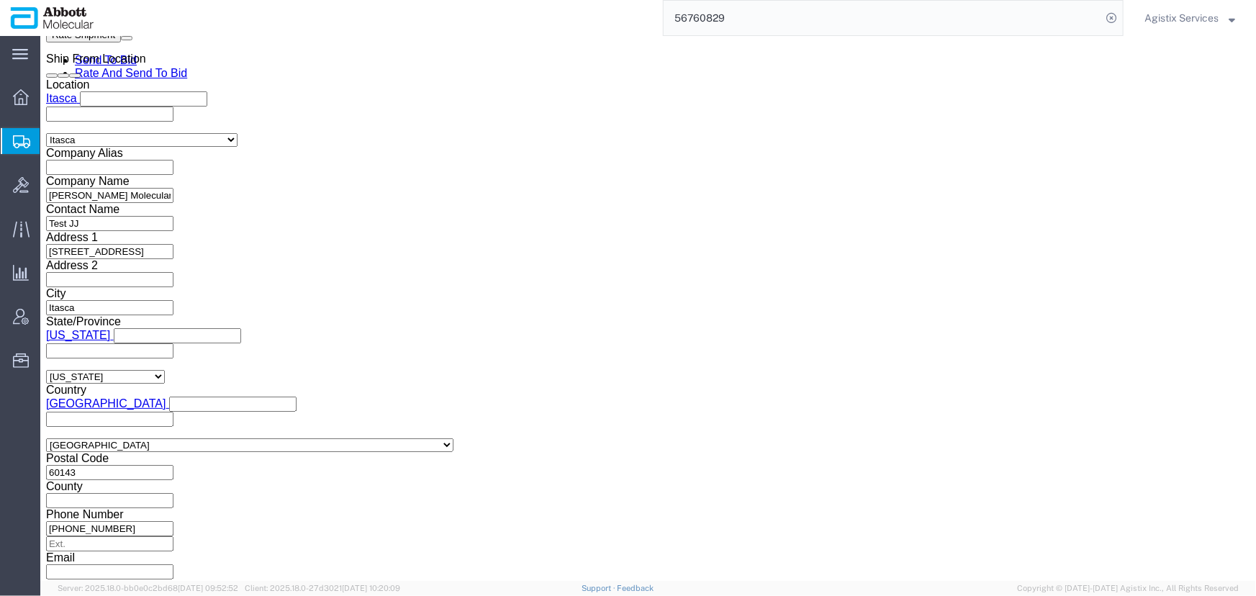
type input "Test Shipment"
click button "Rate Shipment"
